Goal: Find specific page/section: Find specific page/section

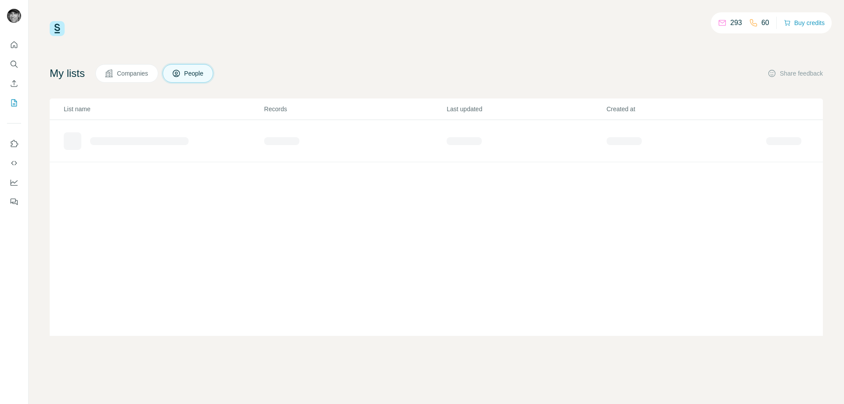
click at [101, 135] on div at bounding box center [152, 141] width 176 height 18
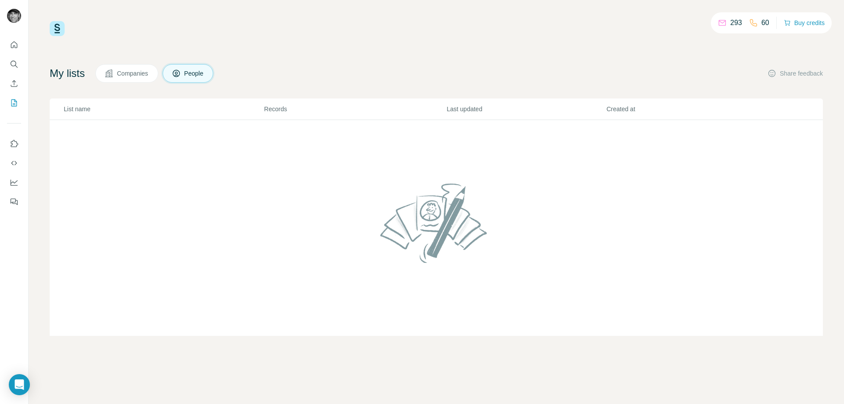
click at [72, 144] on td at bounding box center [436, 228] width 773 height 216
click at [77, 76] on h4 "My lists" at bounding box center [67, 73] width 35 height 14
click at [197, 75] on span "People" at bounding box center [194, 73] width 20 height 9
click at [17, 42] on icon "Quick start" at bounding box center [14, 44] width 9 height 9
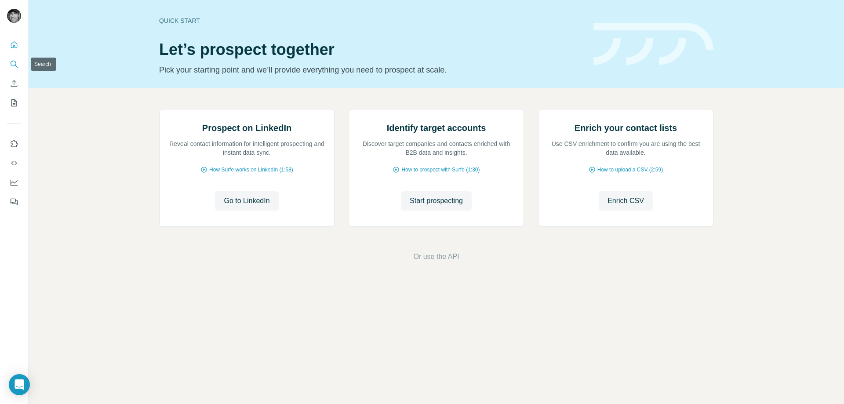
click at [11, 60] on icon "Search" at bounding box center [14, 64] width 9 height 9
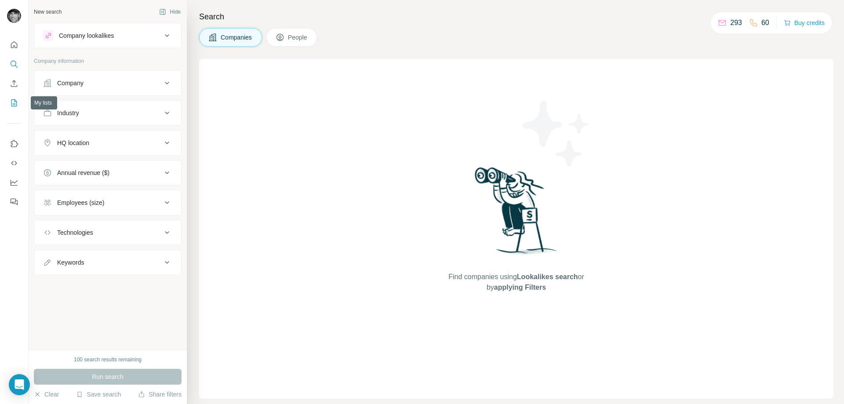
click at [12, 101] on icon "My lists" at bounding box center [14, 102] width 9 height 9
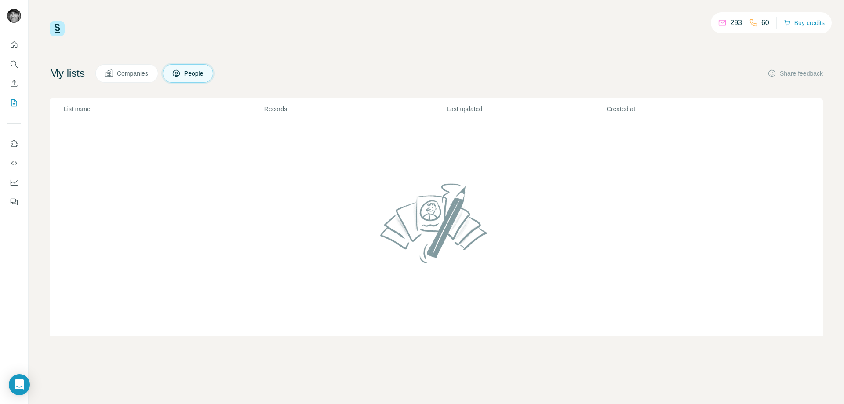
click at [94, 147] on td at bounding box center [436, 228] width 773 height 216
